Goal: Check status: Check status

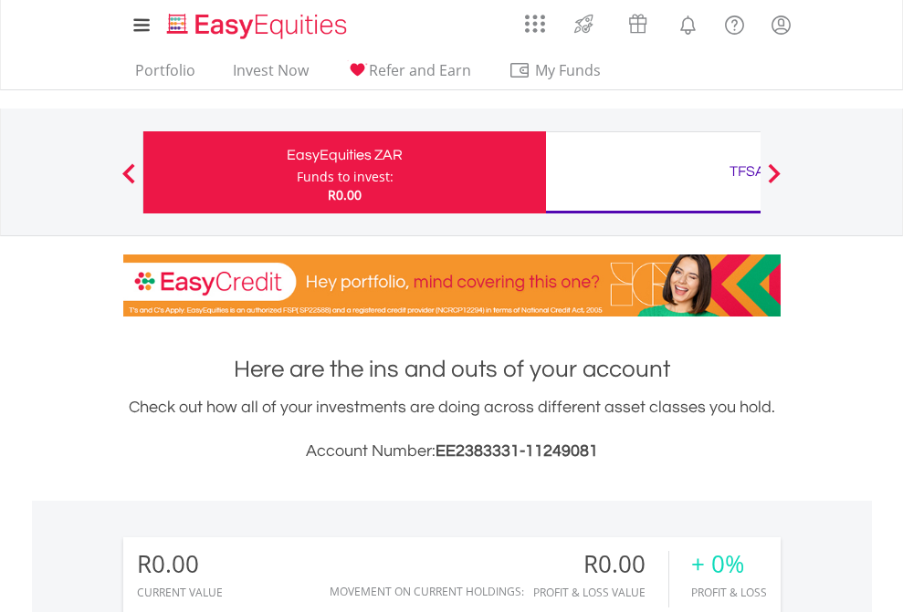
scroll to position [175, 287]
click at [297, 172] on div "Funds to invest:" at bounding box center [345, 177] width 97 height 18
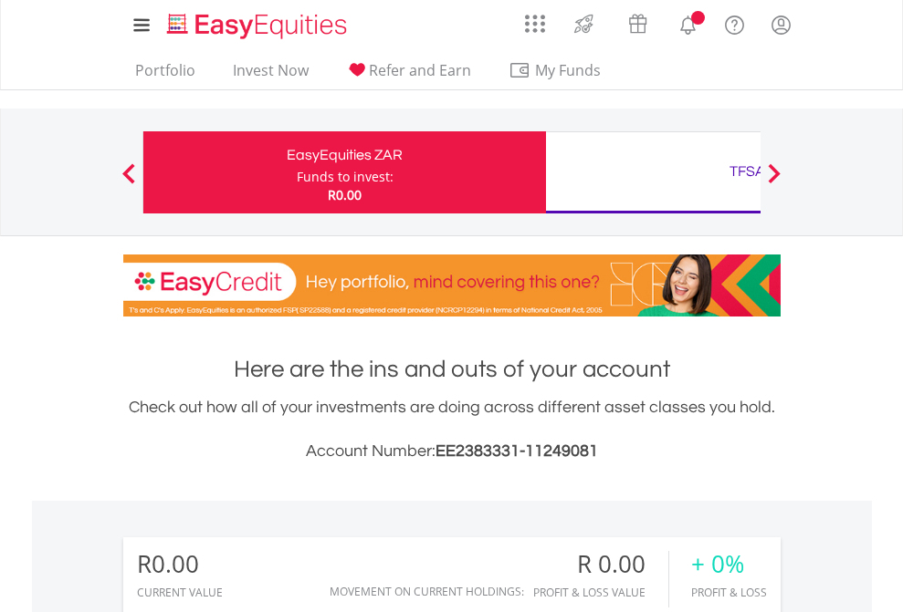
scroll to position [175, 287]
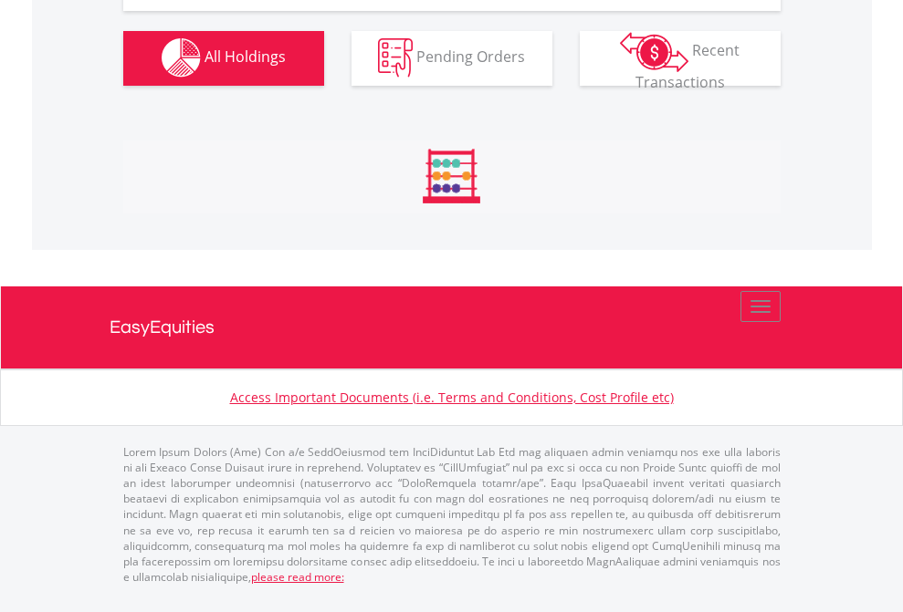
scroll to position [1807, 0]
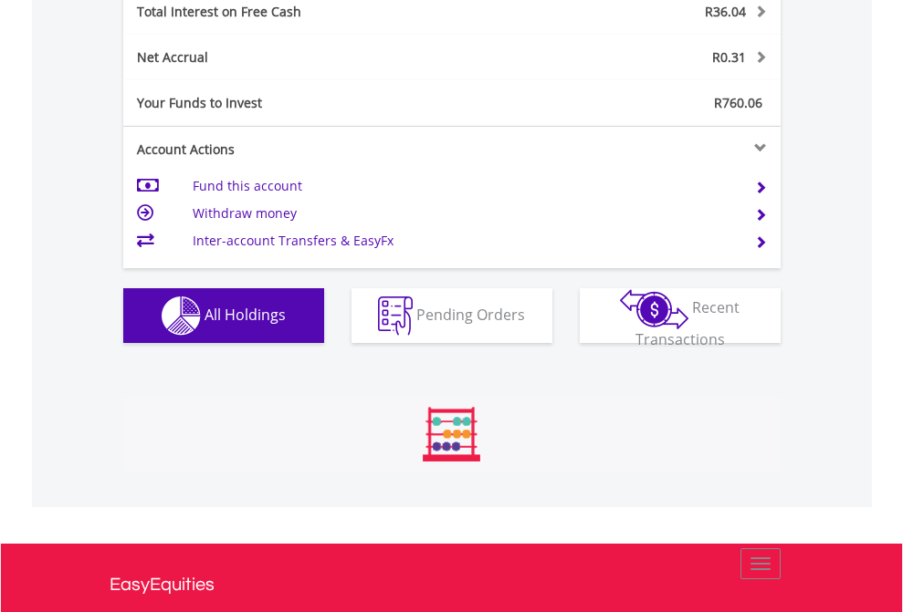
scroll to position [175, 287]
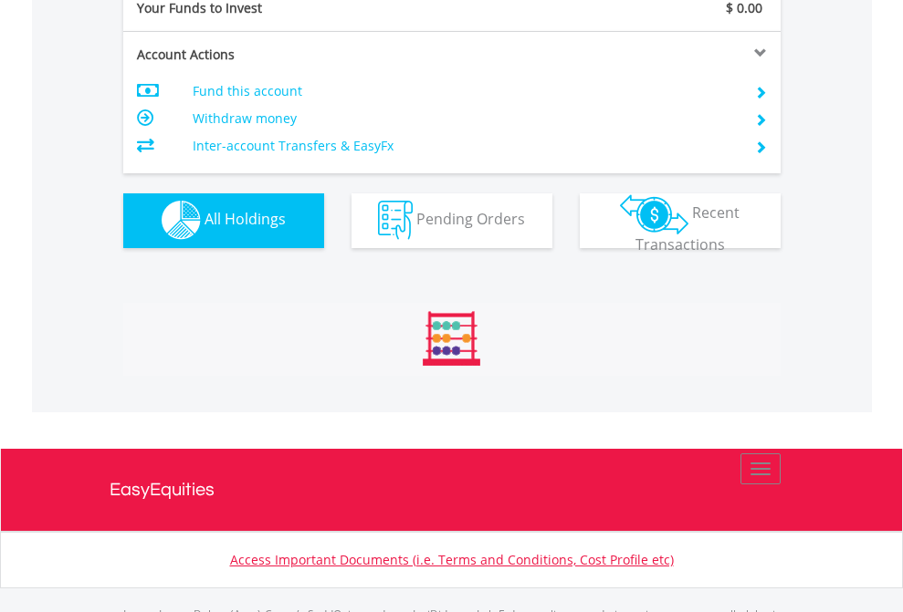
scroll to position [1807, 0]
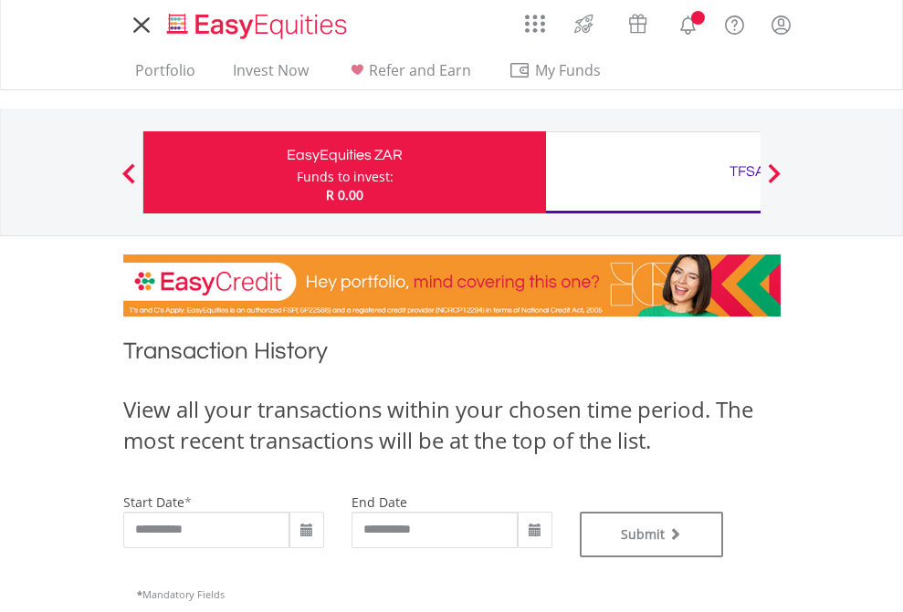
type input "**********"
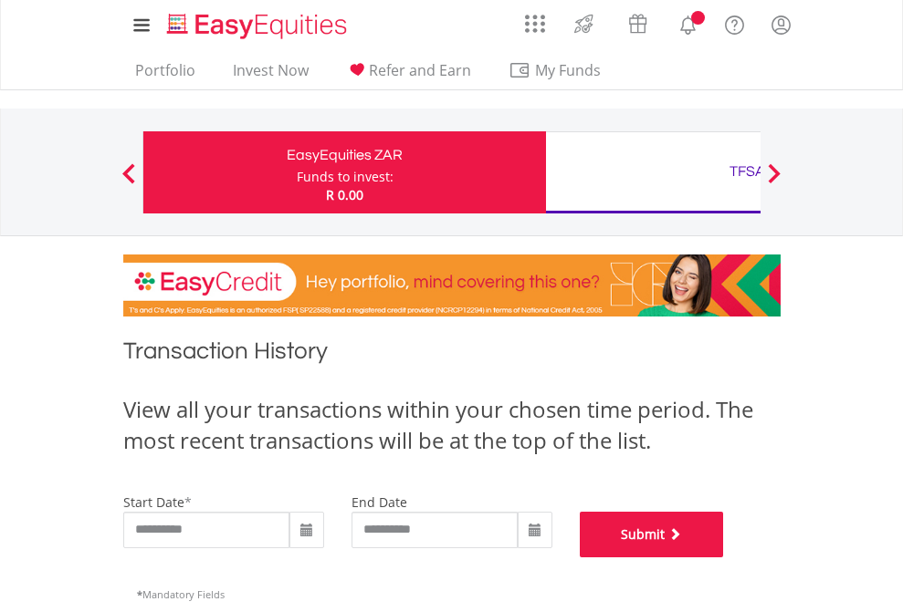
click at [724, 558] on button "Submit" at bounding box center [652, 535] width 144 height 46
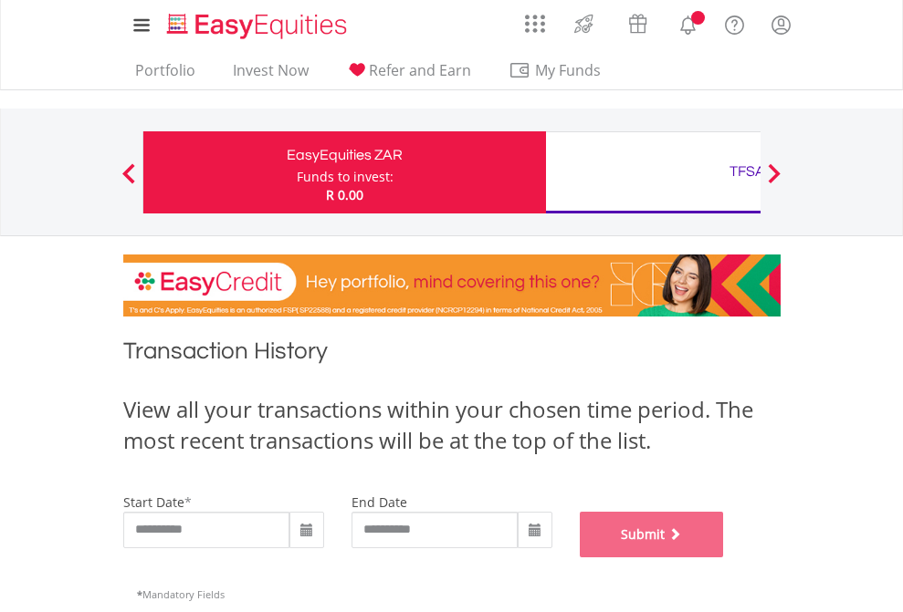
scroll to position [740, 0]
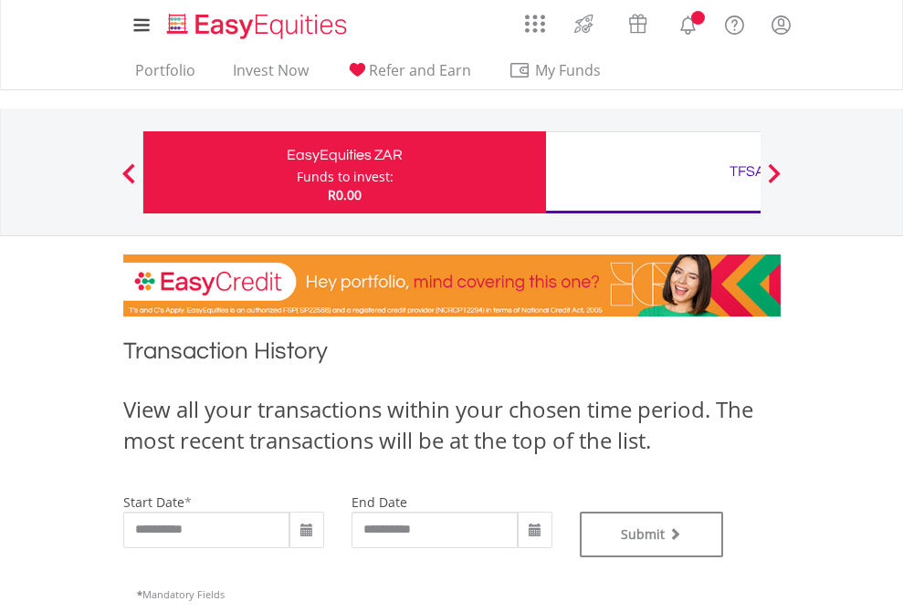
click at [653, 172] on div "TFSA" at bounding box center [747, 172] width 381 height 26
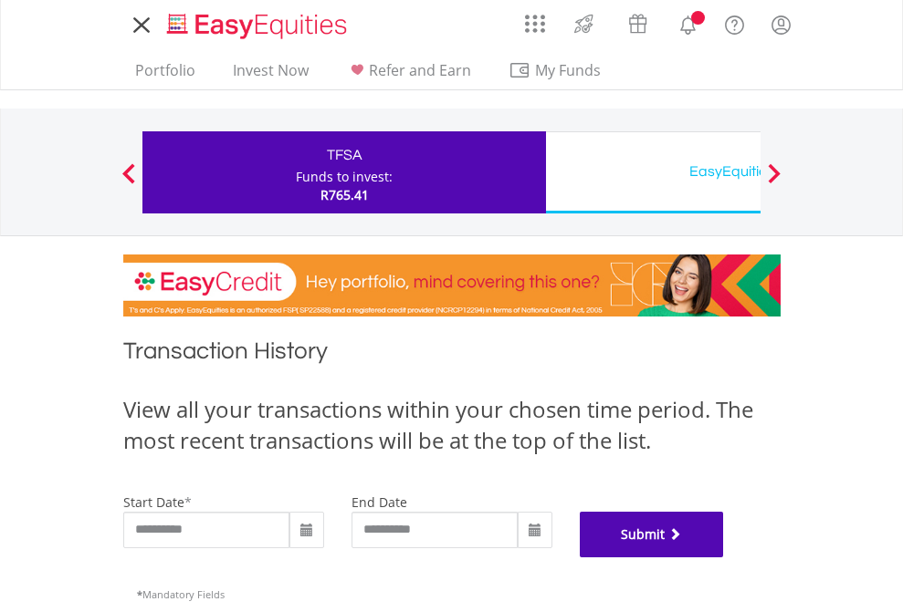
click at [724, 558] on button "Submit" at bounding box center [652, 535] width 144 height 46
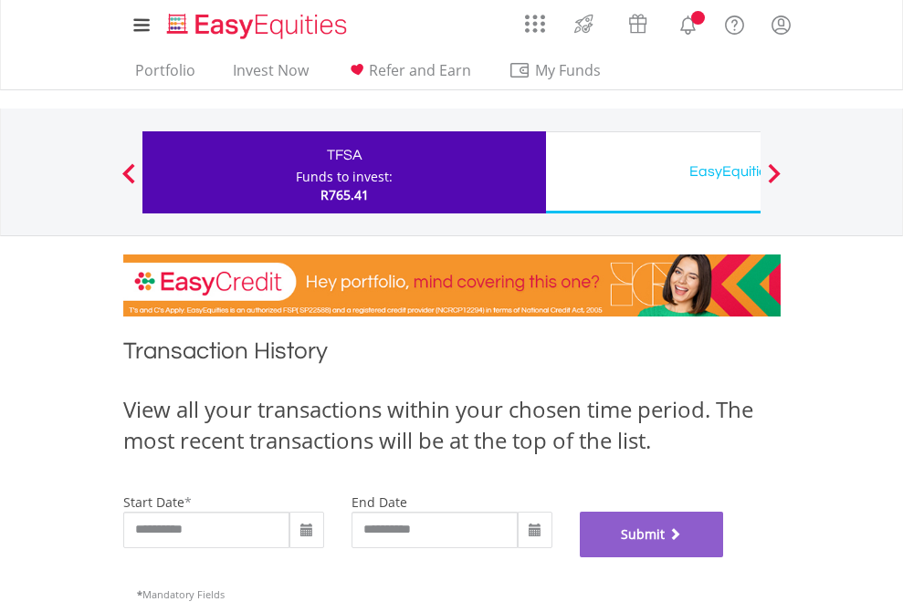
scroll to position [740, 0]
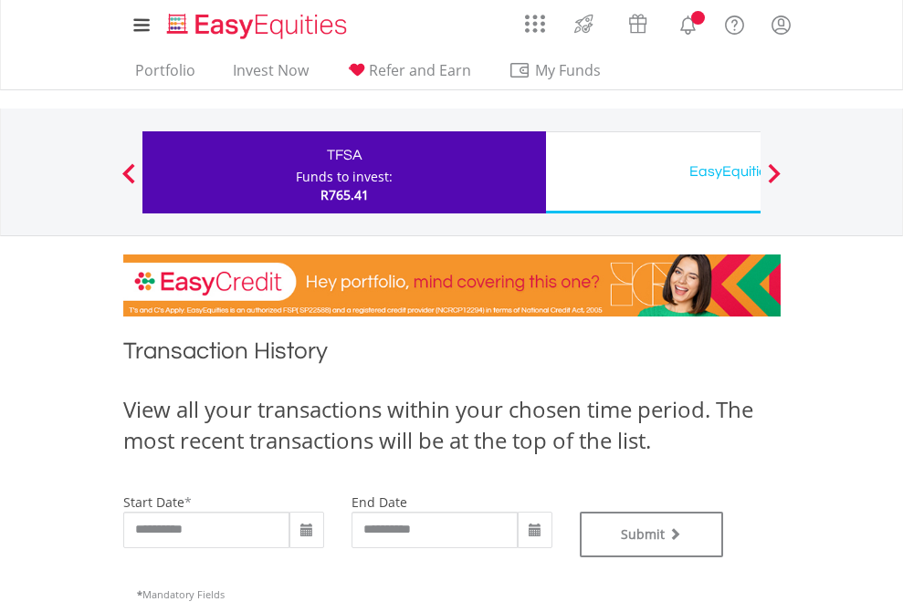
click at [653, 172] on div "EasyEquities USD" at bounding box center [747, 172] width 381 height 26
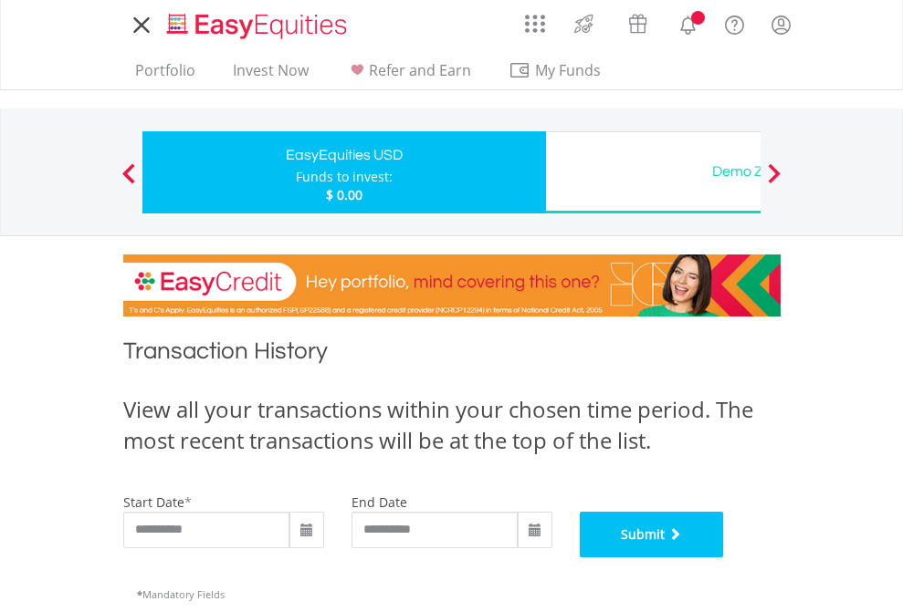
click at [724, 558] on button "Submit" at bounding box center [652, 535] width 144 height 46
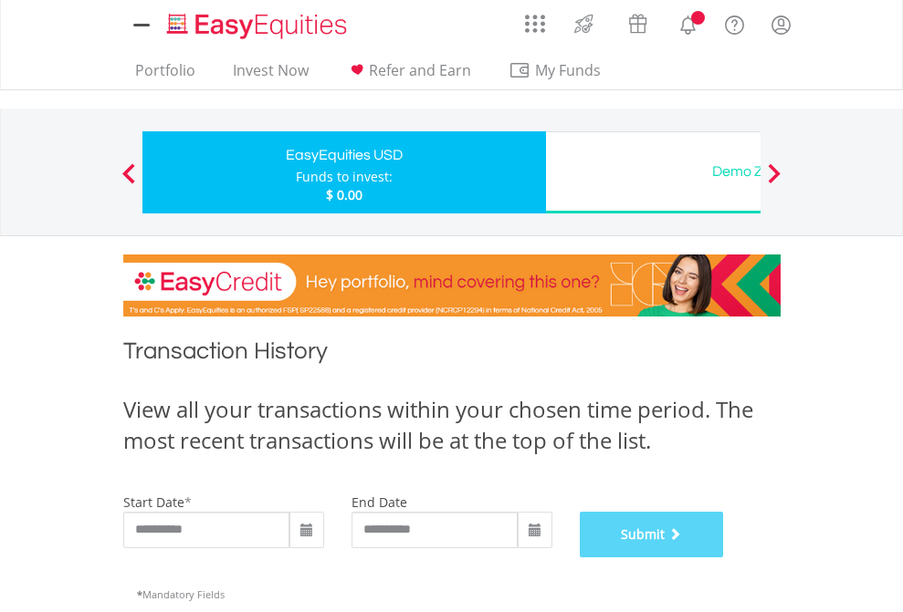
scroll to position [740, 0]
